Goal: Transaction & Acquisition: Purchase product/service

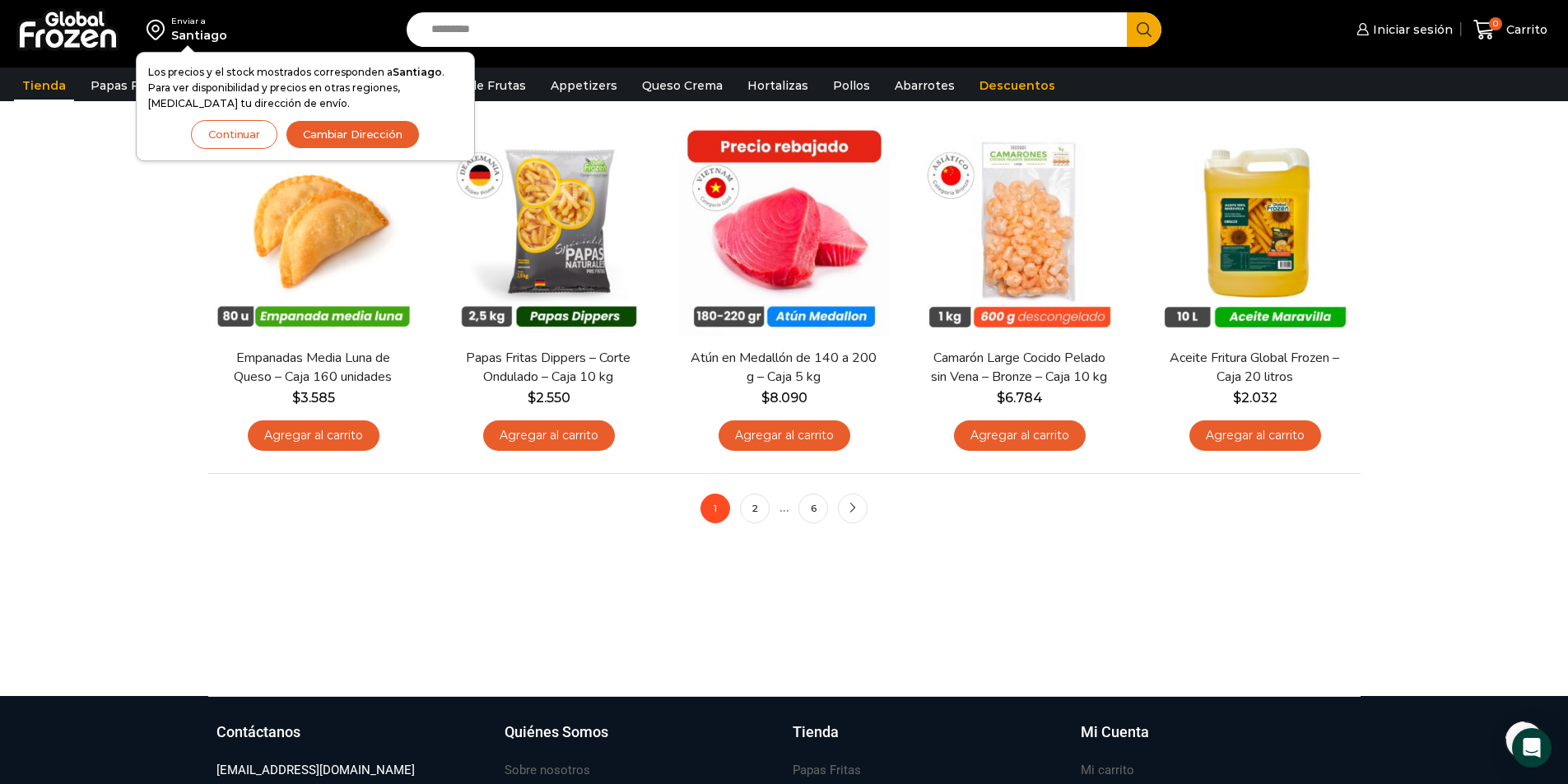
scroll to position [1235, 0]
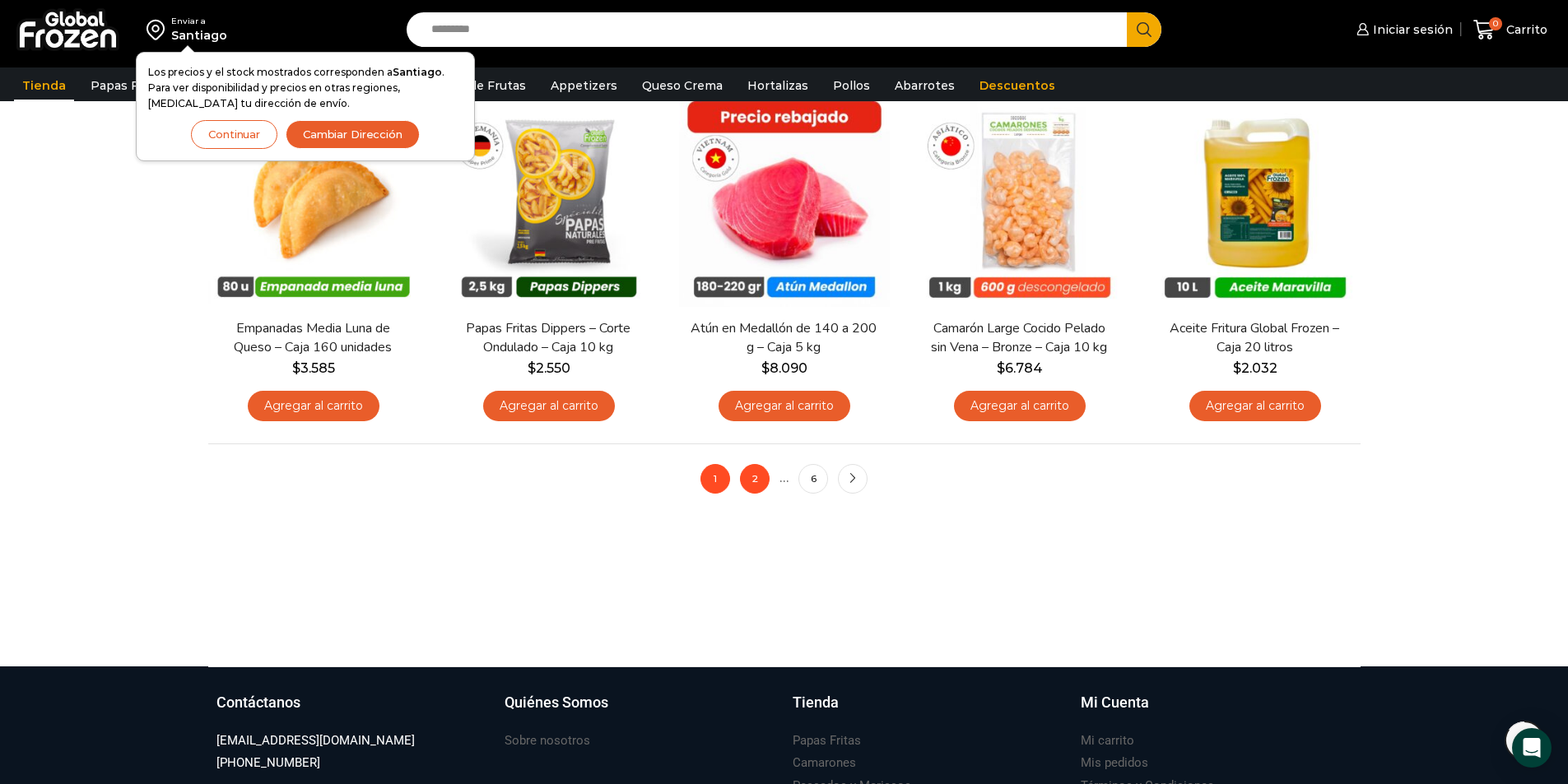
click at [750, 481] on link "2" at bounding box center [755, 479] width 30 height 30
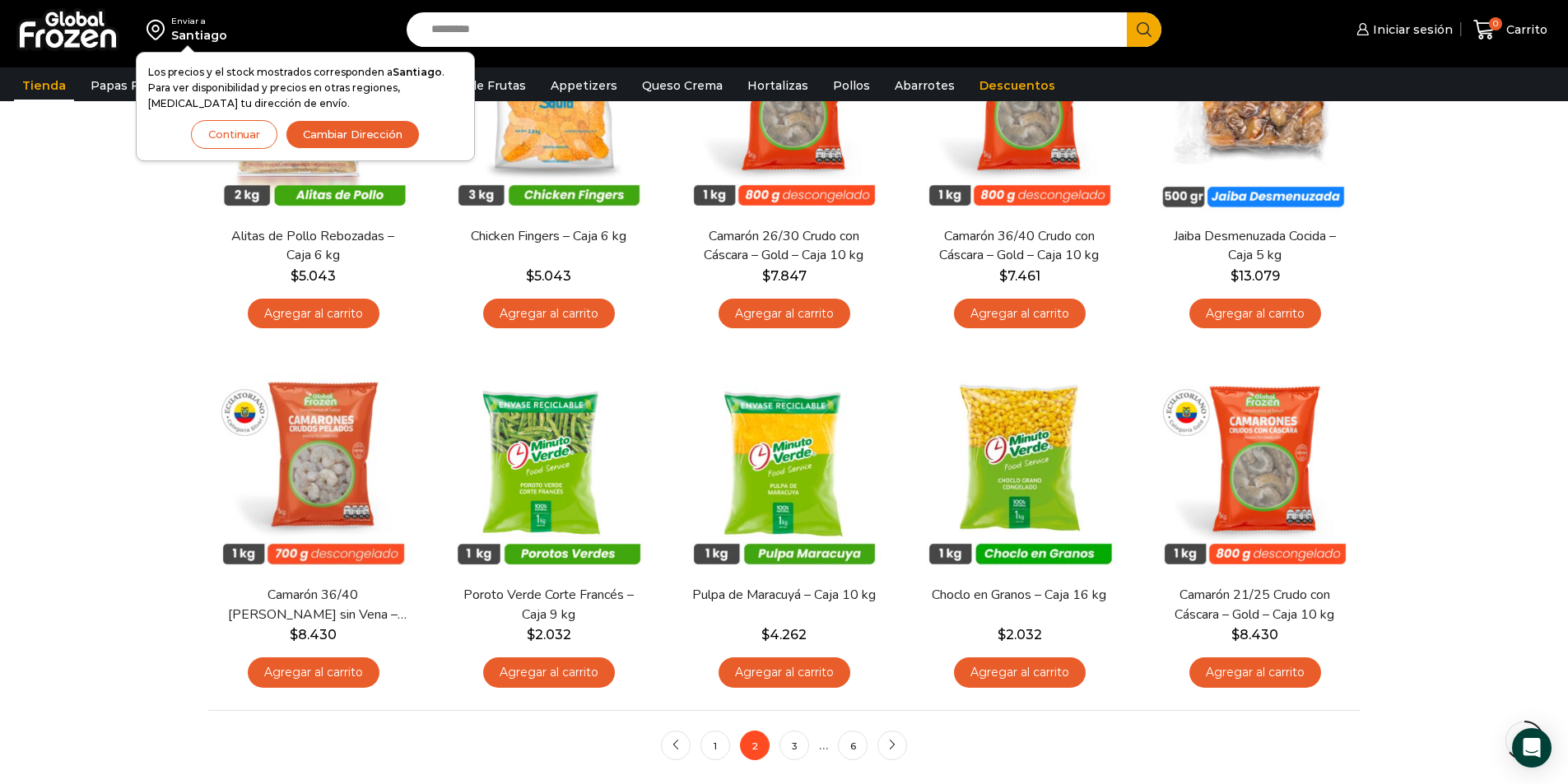
scroll to position [988, 0]
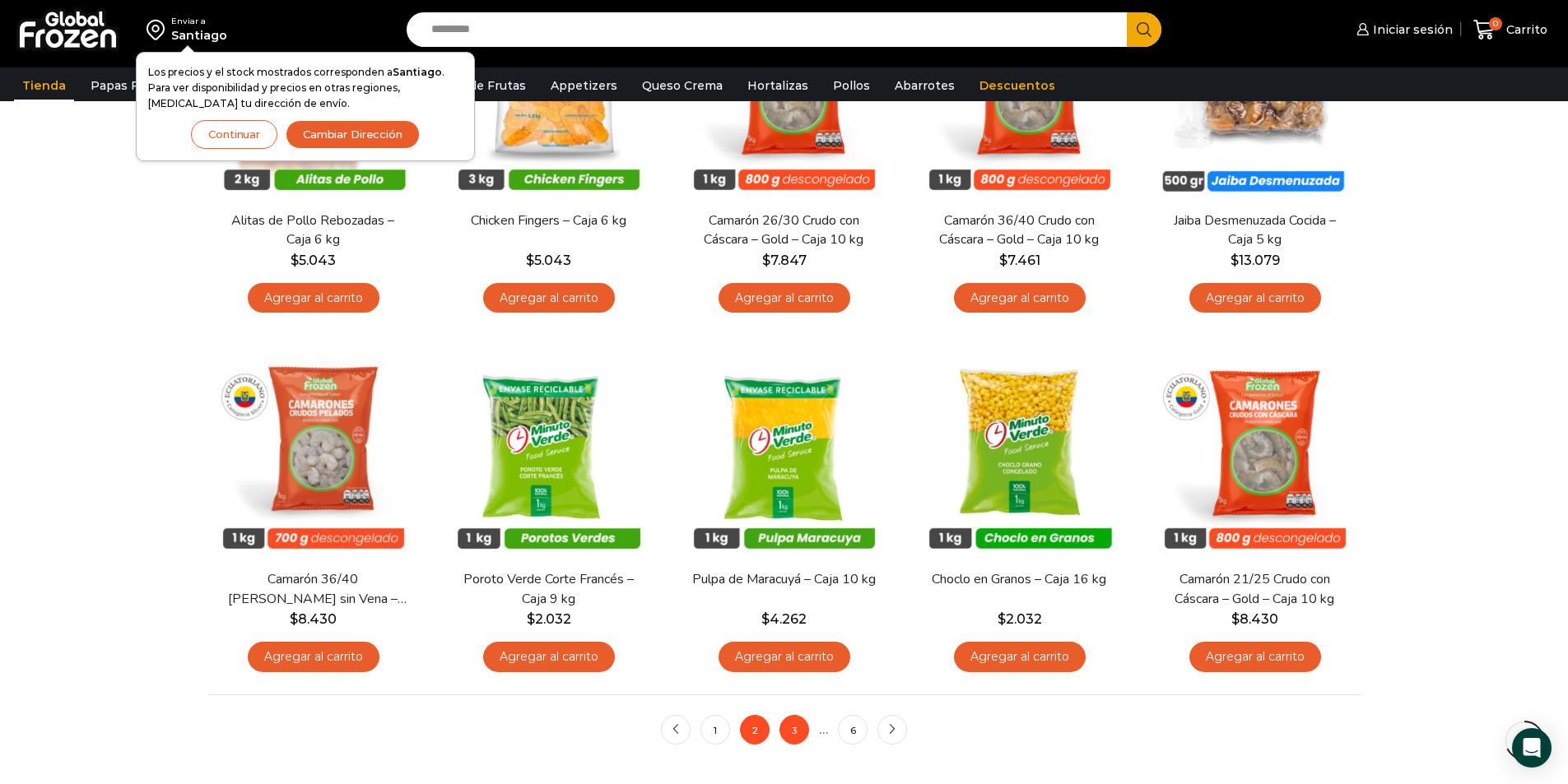
click at [793, 728] on link "3" at bounding box center [795, 730] width 30 height 30
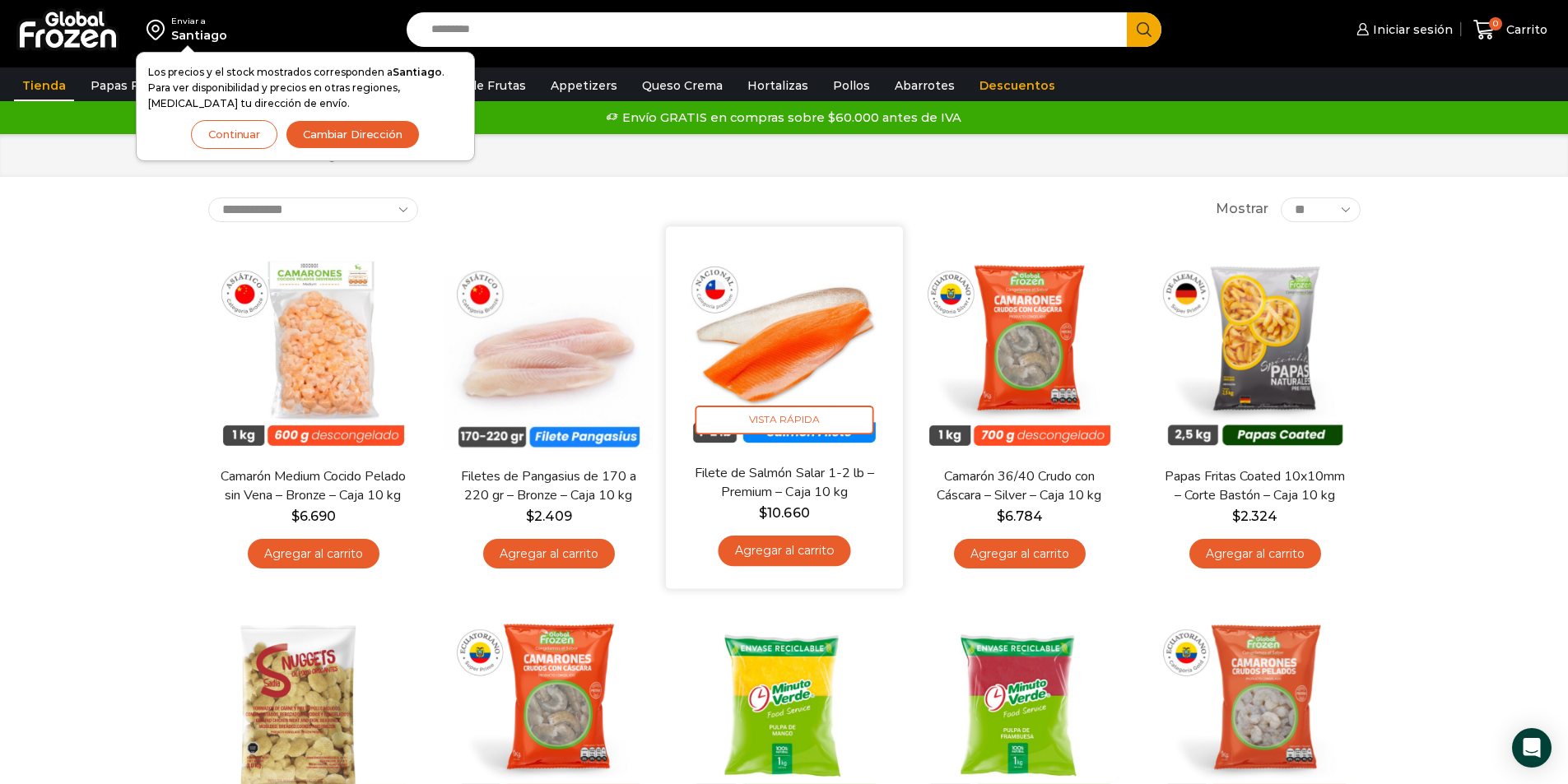
click at [771, 553] on link "Agregar al carrito" at bounding box center [784, 551] width 132 height 31
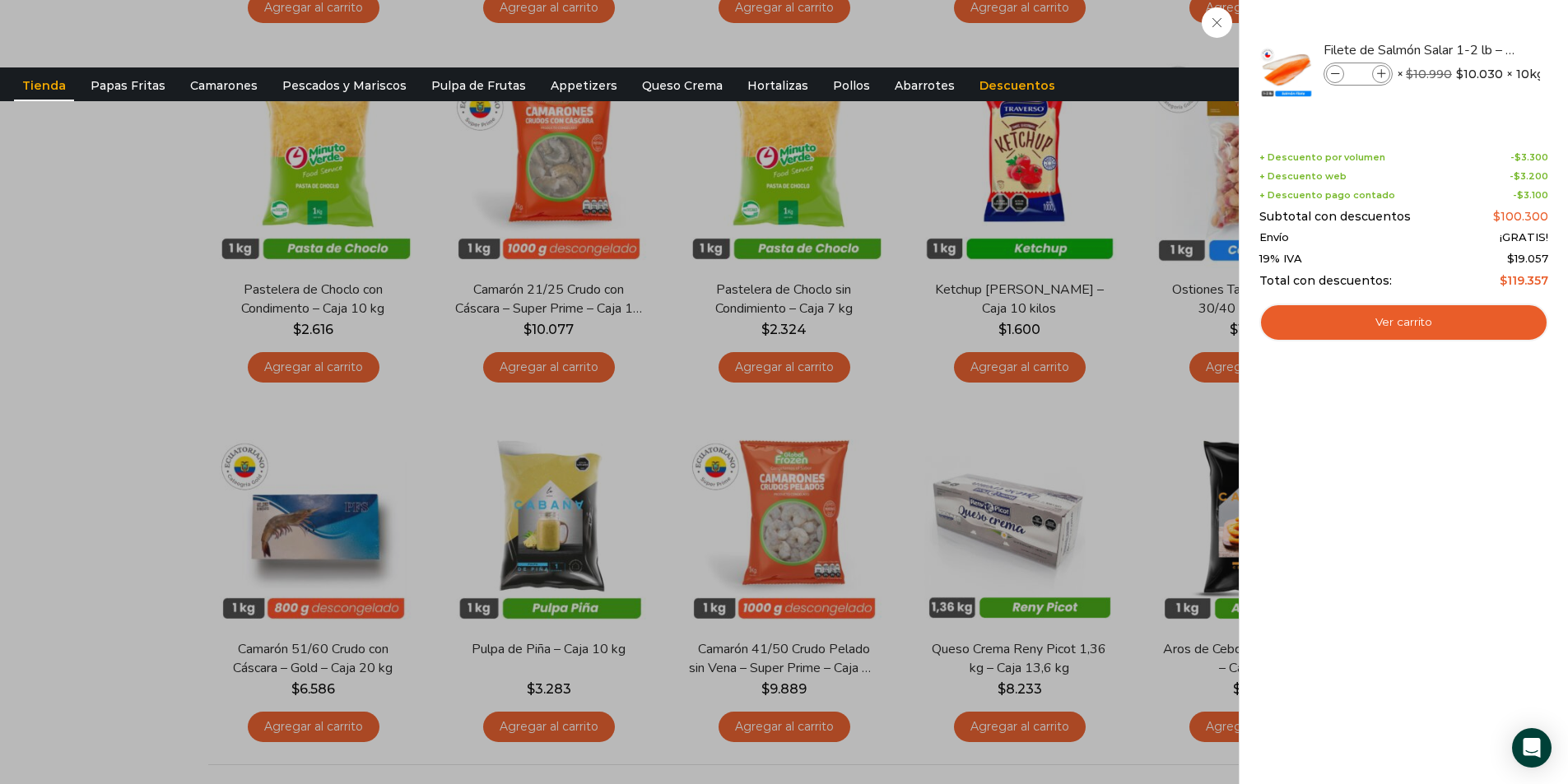
scroll to position [988, 0]
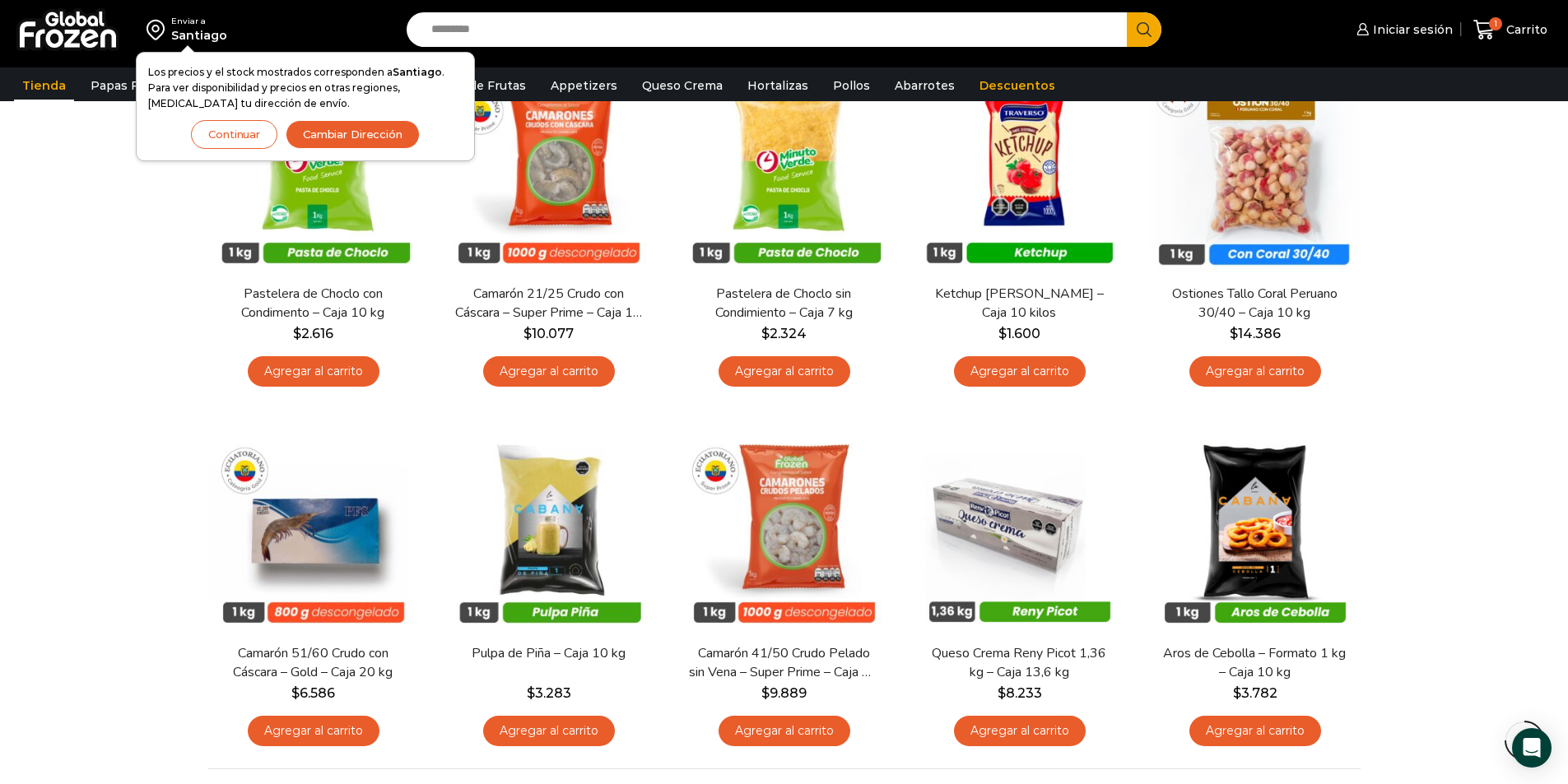
scroll to position [1153, 0]
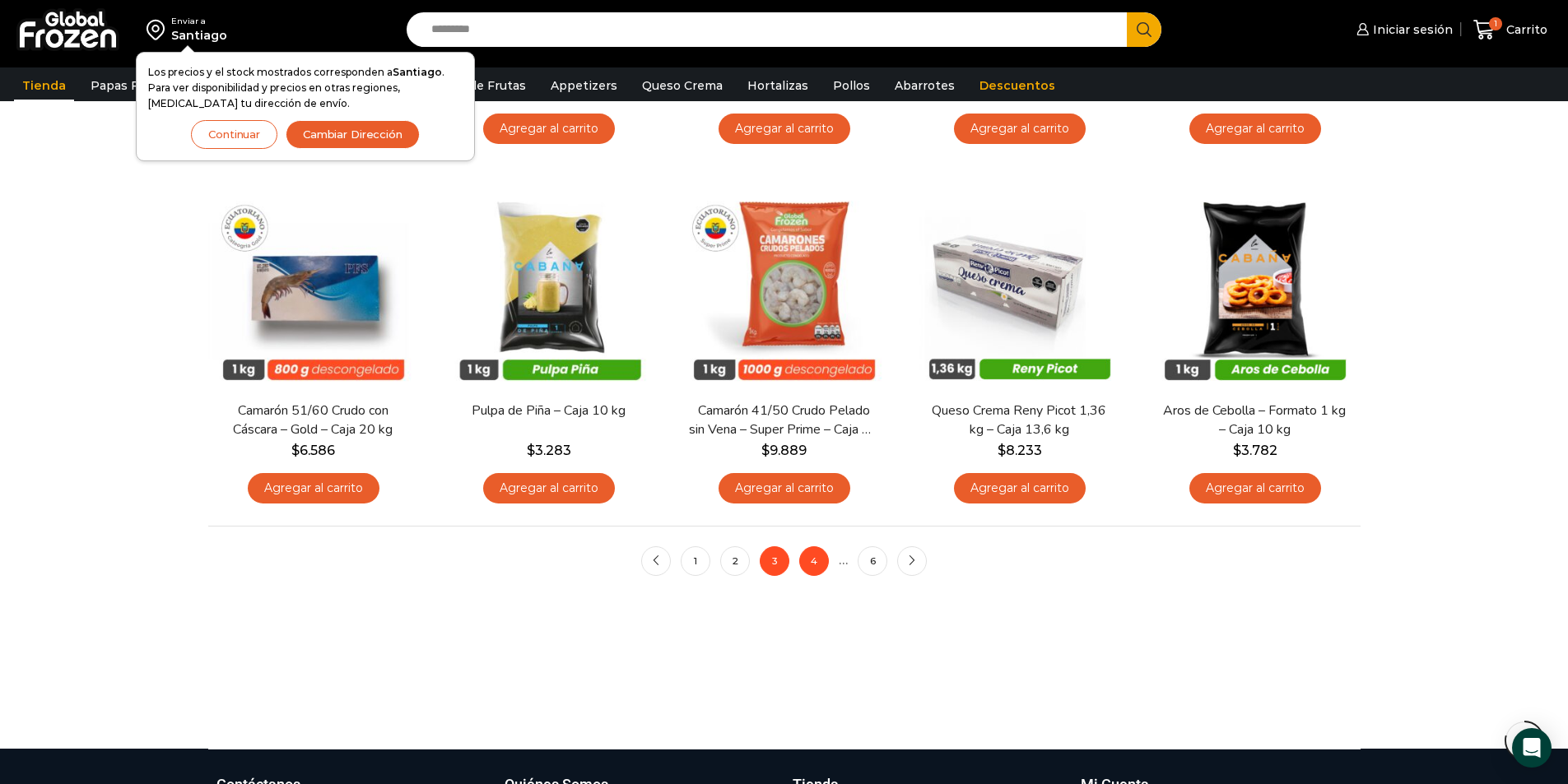
click at [808, 562] on link "4" at bounding box center [814, 562] width 30 height 30
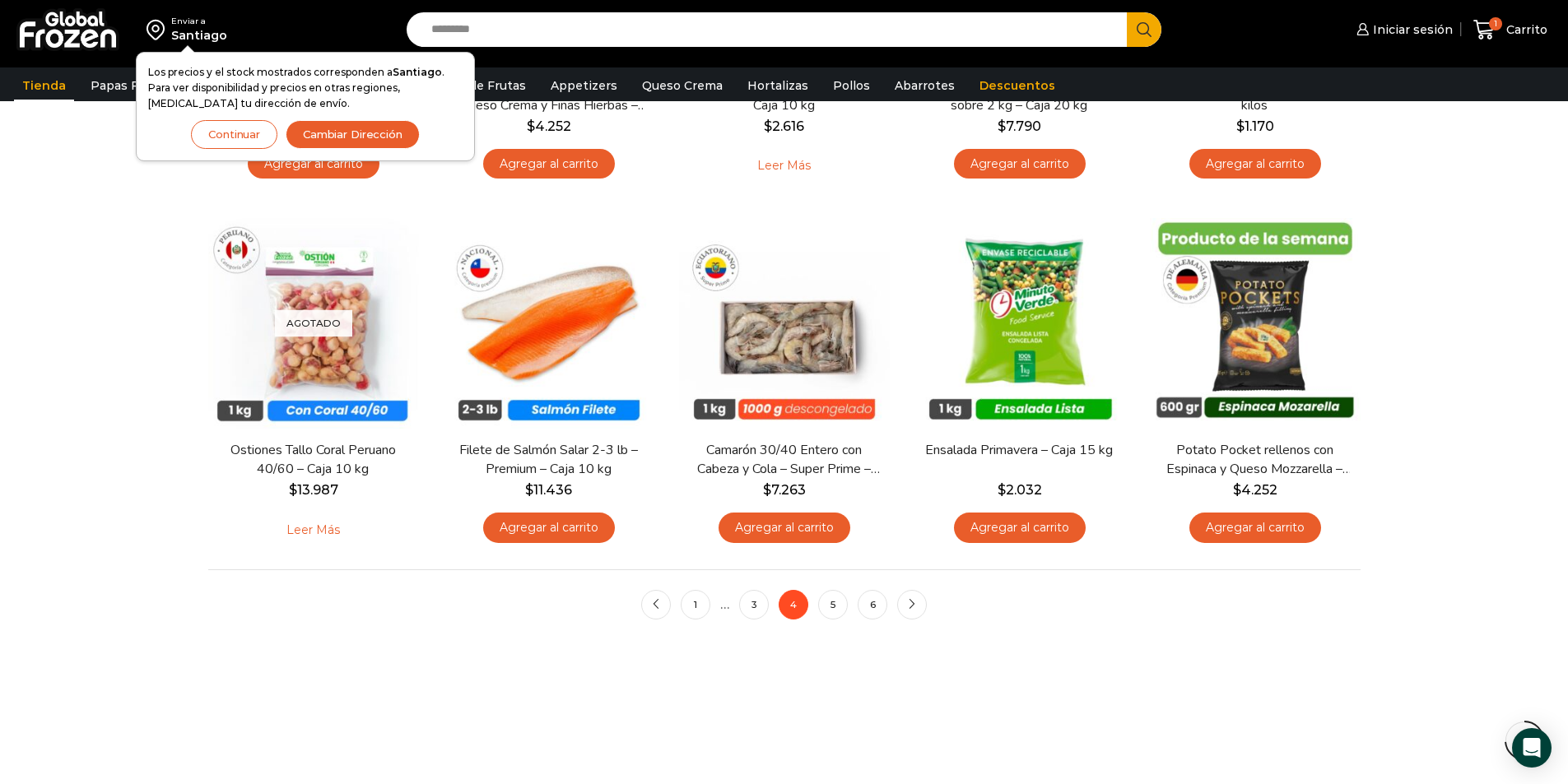
scroll to position [1153, 0]
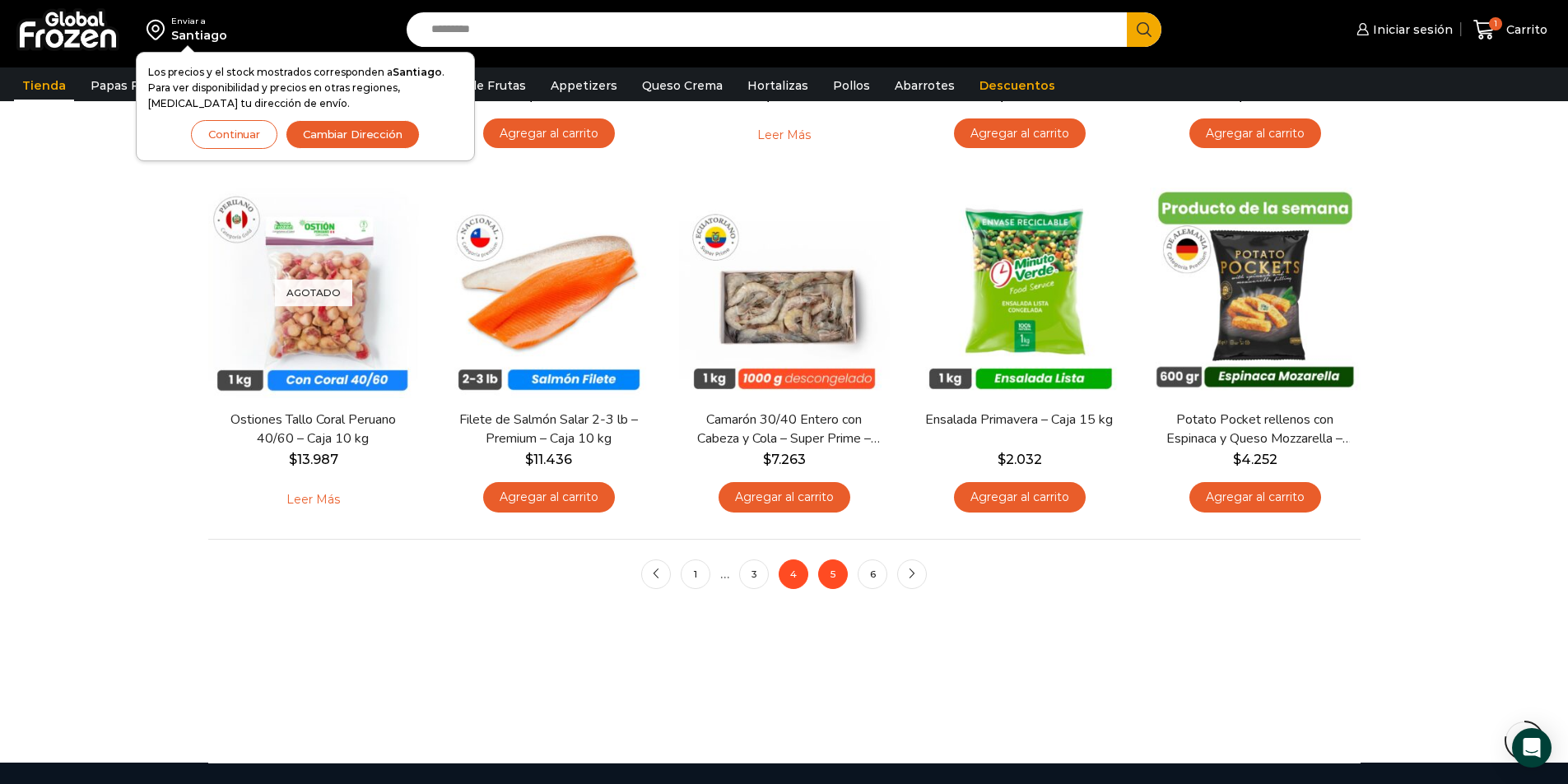
click at [838, 579] on link "5" at bounding box center [833, 575] width 30 height 30
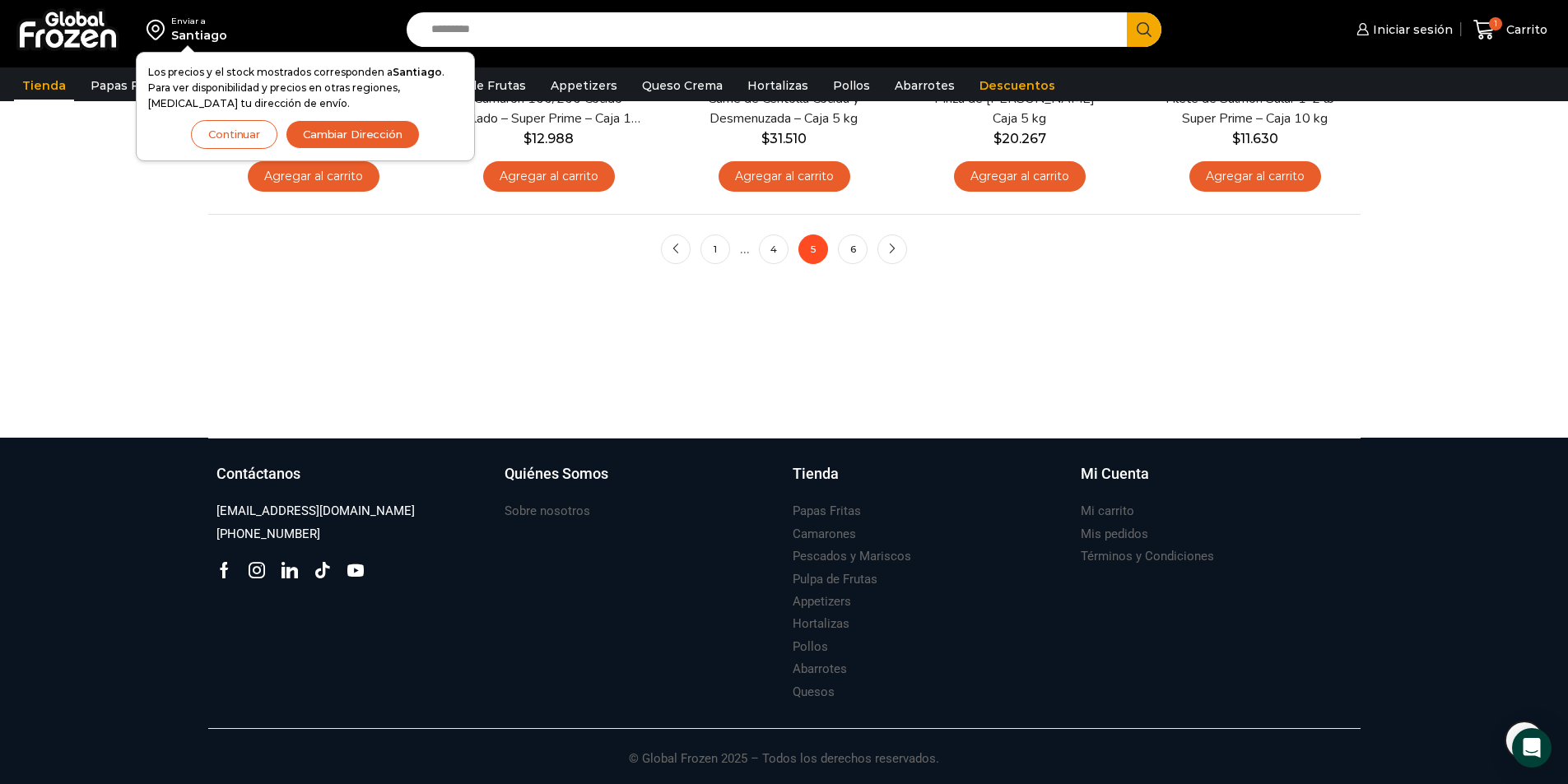
scroll to position [1478, 0]
click at [845, 243] on link "6" at bounding box center [853, 249] width 30 height 30
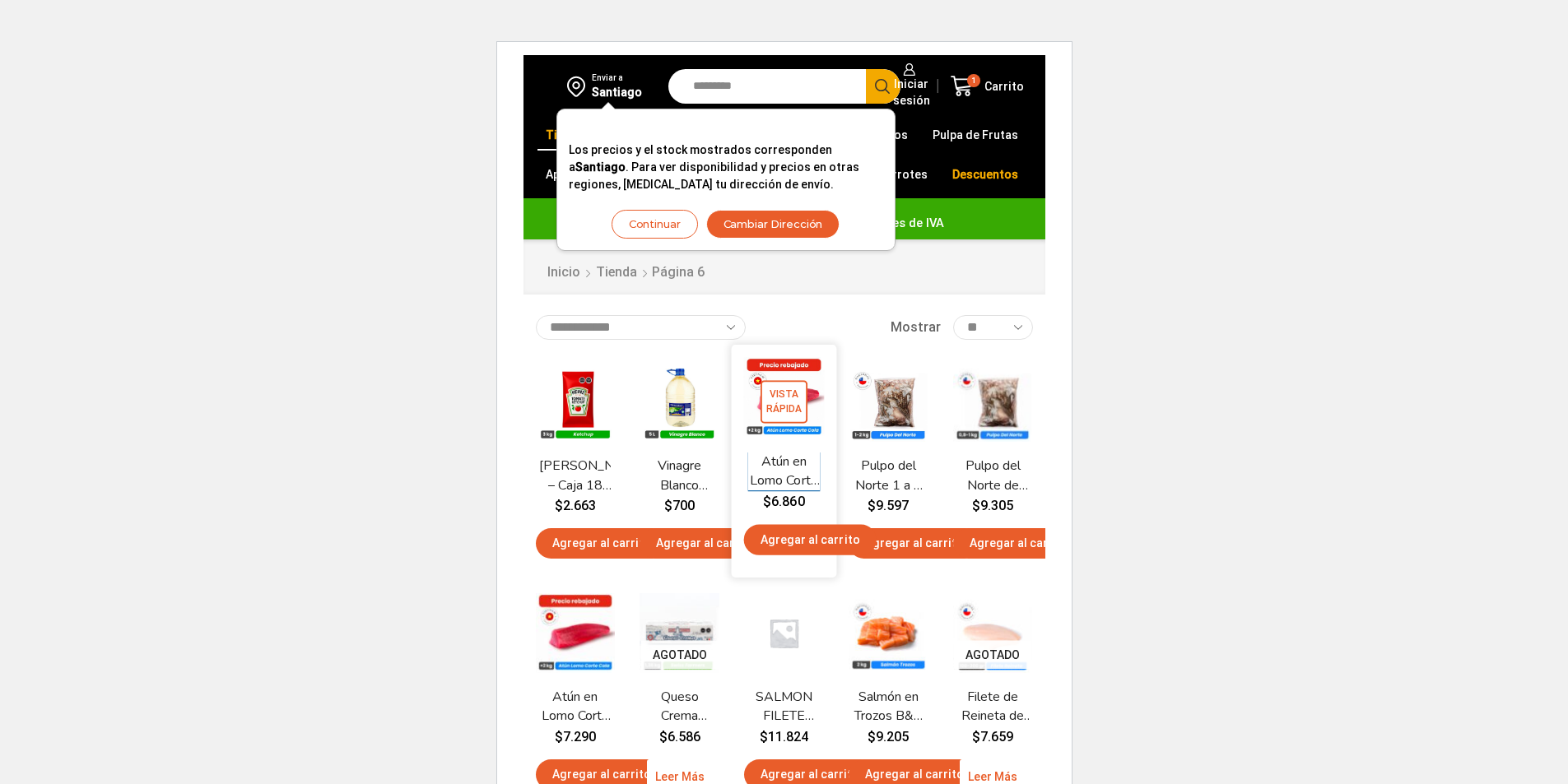
click at [762, 467] on link "Atún en Lomo Corte Cola sobre 2 kg – Silver – Caja 20 kg" at bounding box center [784, 472] width 72 height 39
